Goal: Task Accomplishment & Management: Manage account settings

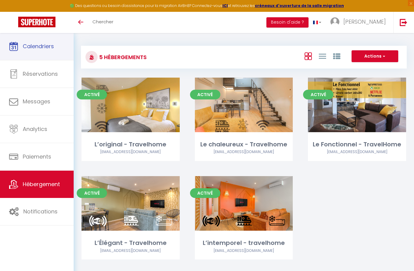
click at [31, 44] on span "Calendriers" at bounding box center [38, 46] width 31 height 8
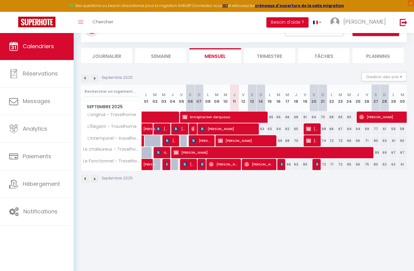
scroll to position [26, 0]
click at [313, 129] on span "[PERSON_NAME]" at bounding box center [312, 129] width 12 height 12
select select "OK"
select select "0"
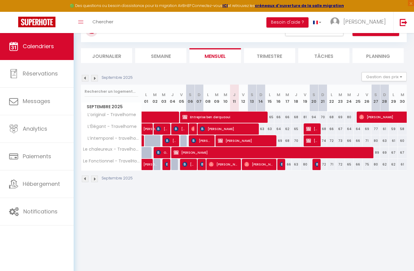
select select "0"
select select "1"
select select
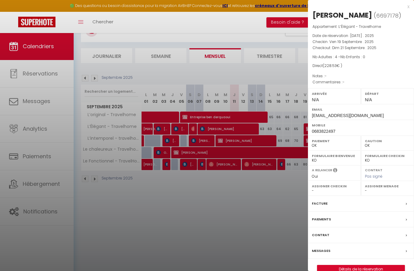
scroll to position [0, 0]
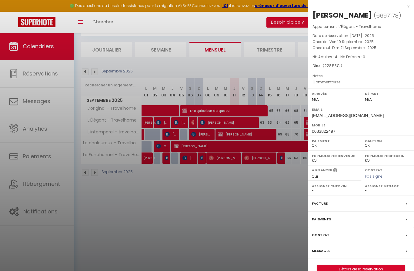
click at [347, 271] on link "Détails de la réservation" at bounding box center [361, 269] width 87 height 8
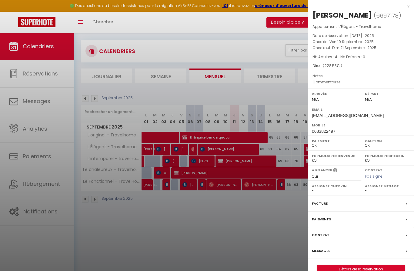
select select
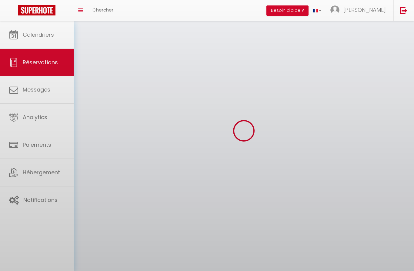
select select
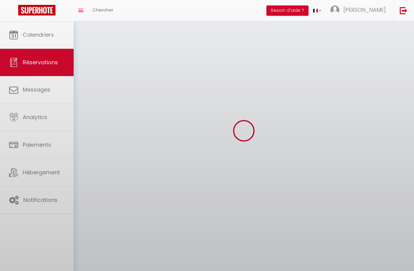
select select
checkbox input "false"
select select
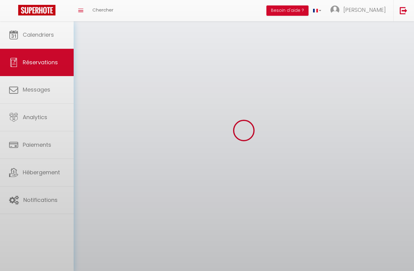
select select
checkbox input "false"
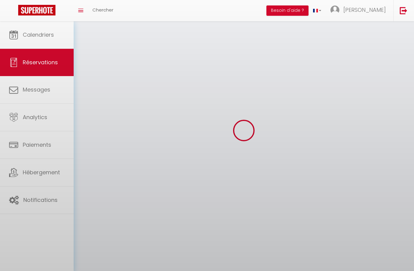
select select
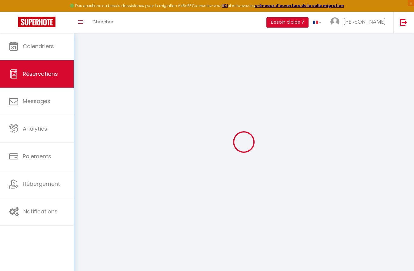
type input "[PERSON_NAME]"
type input "quero borrel"
type input "[EMAIL_ADDRESS][DOMAIN_NAME]"
type input "0683822497"
select select "FR"
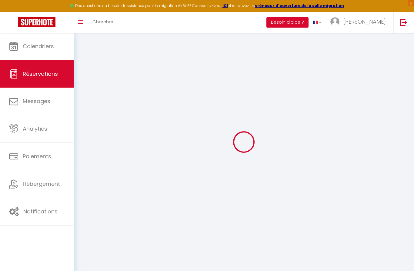
select select "60697"
select select "1"
type input "Ven 19 Septembre 2025"
select select
type input "Dim 21 Septembre 2025"
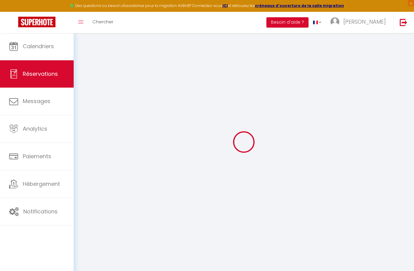
select select
type input "4"
select select "12"
select select
type input "198.53"
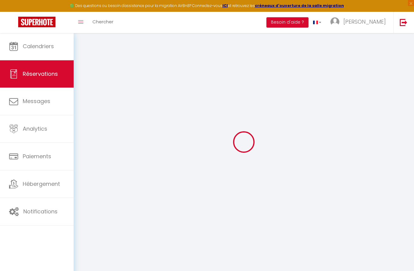
checkbox input "false"
type input "0"
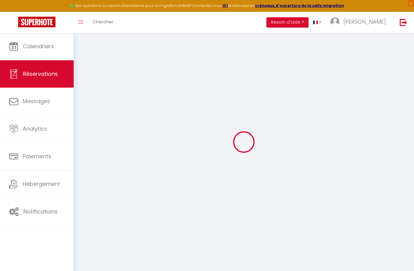
select select
select select "15"
checkbox input "false"
select select
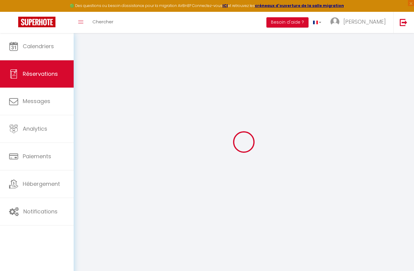
select select
checkbox input "false"
select select
checkbox input "false"
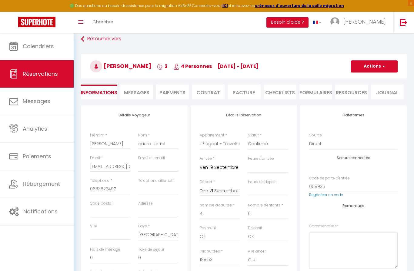
type input "30"
select select
checkbox input "false"
select select
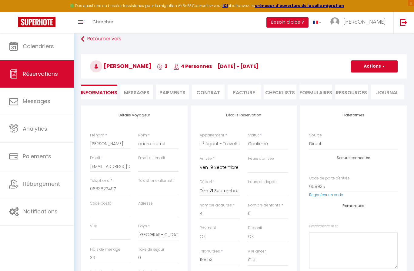
select select
click at [382, 61] on button "Actions" at bounding box center [374, 66] width 47 height 12
click at [364, 96] on link "Supprimer" at bounding box center [369, 96] width 48 height 8
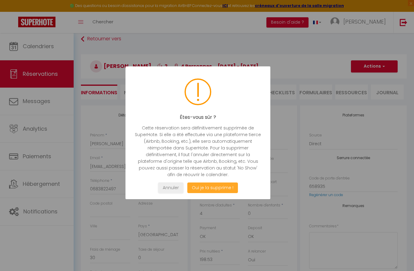
click at [213, 185] on button "Oui je la supprime !" at bounding box center [212, 188] width 51 height 11
click at [216, 190] on button "Oui je la supprime !" at bounding box center [212, 188] width 51 height 11
select select "not_cancelled"
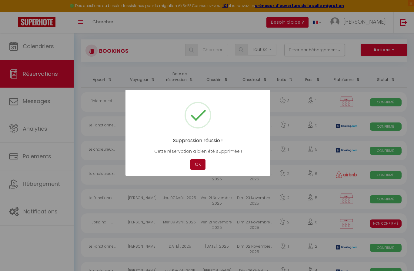
click at [200, 167] on button "OK" at bounding box center [198, 164] width 15 height 11
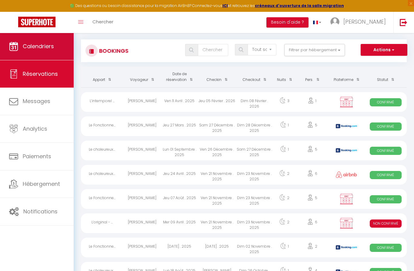
click at [52, 48] on span "Calendriers" at bounding box center [38, 46] width 31 height 8
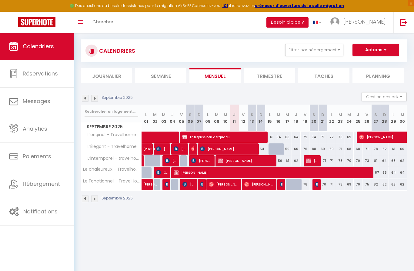
click at [313, 158] on span "[PERSON_NAME]" at bounding box center [312, 161] width 12 height 12
select select "OK"
select select "0"
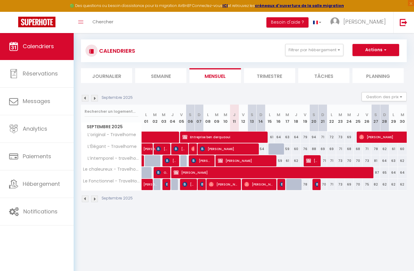
select select "1"
select select
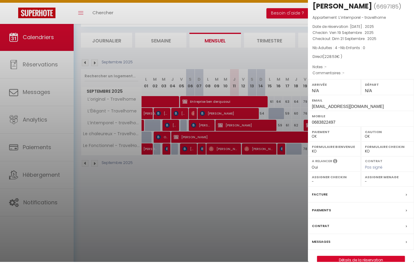
scroll to position [33, 0]
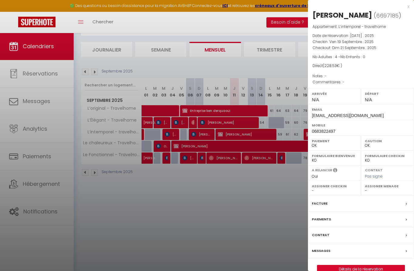
click at [361, 271] on link "Détails de la réservation" at bounding box center [361, 269] width 87 height 8
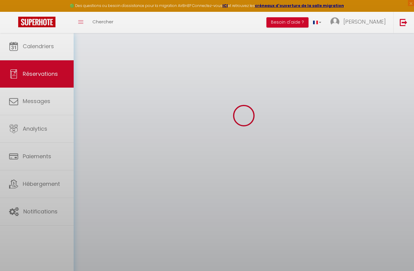
scroll to position [57, 0]
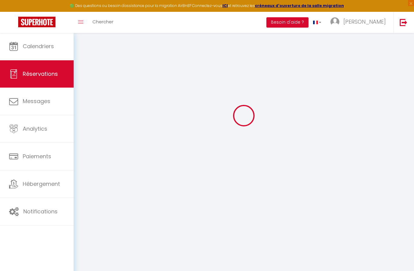
type input "[PERSON_NAME]"
type input "Quero borrel"
type input "[EMAIL_ADDRESS][DOMAIN_NAME]"
type input "0683822497"
select select "FR"
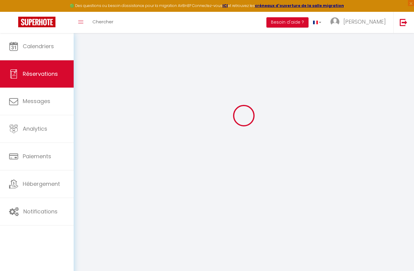
select select "60848"
select select "1"
type input "Ven 19 Septembre 2025"
select select
type input "Dim 21 Septembre 2025"
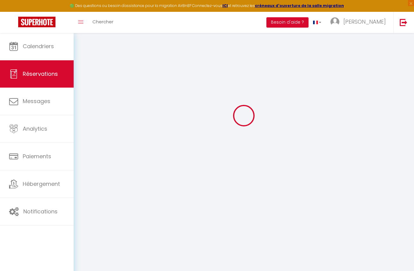
select select
type input "4"
select select "12"
select select
type input "198.53"
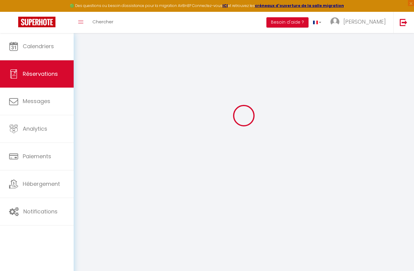
checkbox input "false"
type input "0"
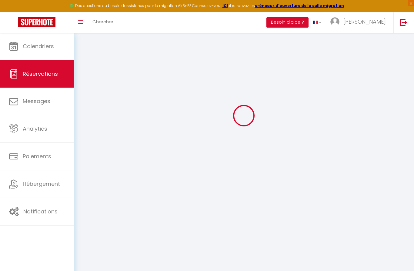
select select
select select "15"
checkbox input "false"
select select
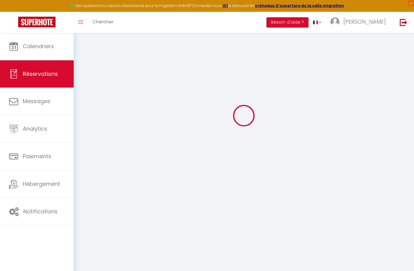
select select
checkbox input "false"
select select
checkbox input "false"
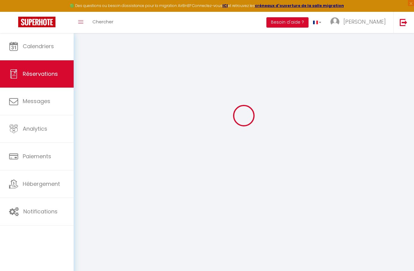
type input "30"
select select
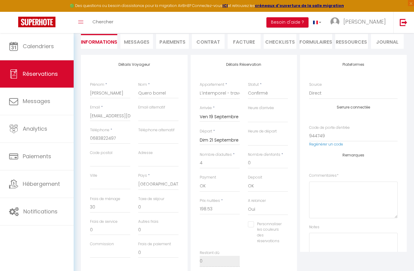
checkbox input "false"
select select
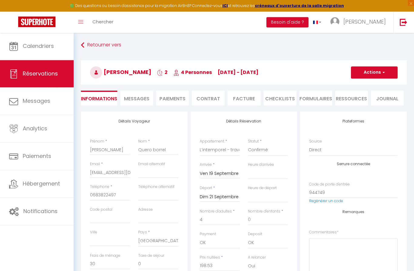
scroll to position [0, 0]
click at [380, 73] on button "Actions" at bounding box center [374, 73] width 47 height 12
click at [367, 103] on link "Supprimer" at bounding box center [369, 102] width 48 height 8
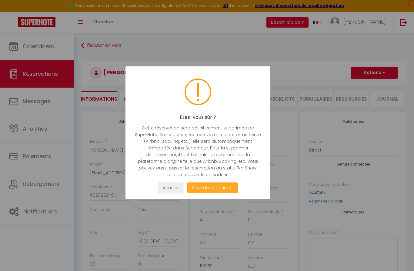
click at [219, 187] on button "Oui je la supprime !" at bounding box center [212, 188] width 51 height 11
select select "not_cancelled"
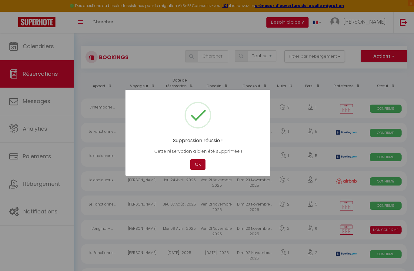
click at [201, 164] on button "OK" at bounding box center [198, 164] width 15 height 11
